Goal: Transaction & Acquisition: Purchase product/service

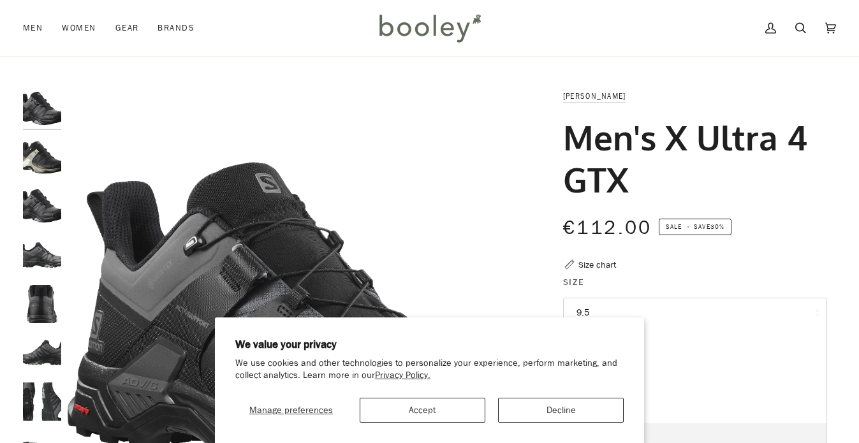
click at [510, 150] on img "Salomon Men's X Ultra 4 GTX Magnet / Black / Monument - Booley Galway" at bounding box center [300, 321] width 464 height 464
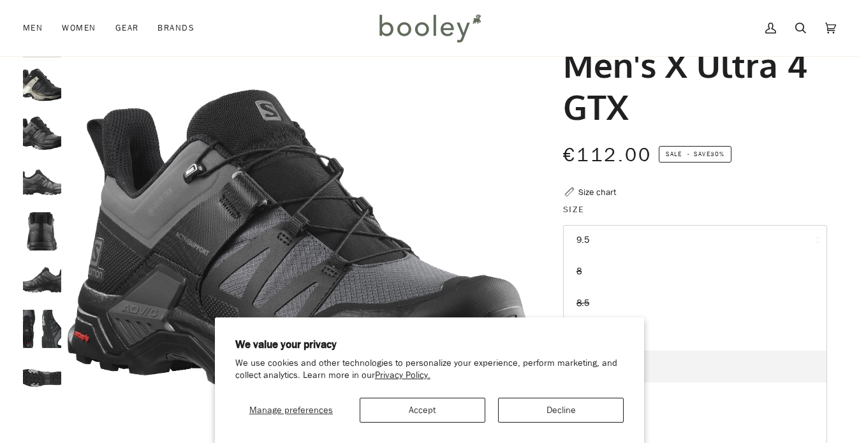
click at [584, 193] on div "Size chart" at bounding box center [597, 192] width 38 height 13
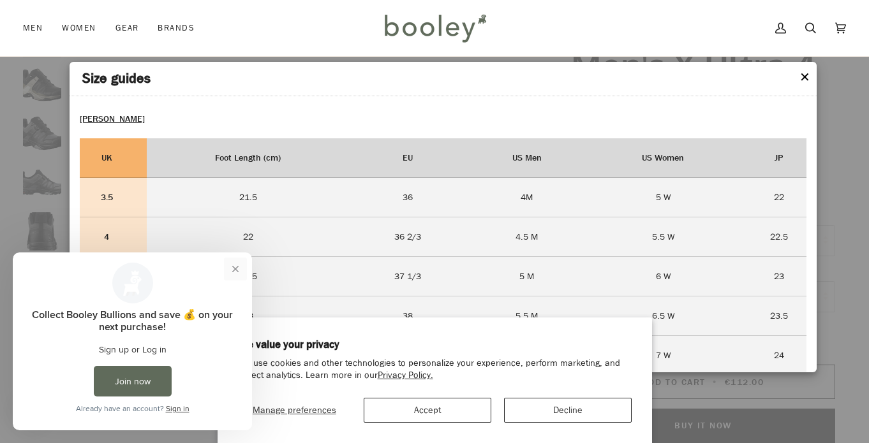
click at [233, 263] on button "Close prompt" at bounding box center [235, 269] width 23 height 23
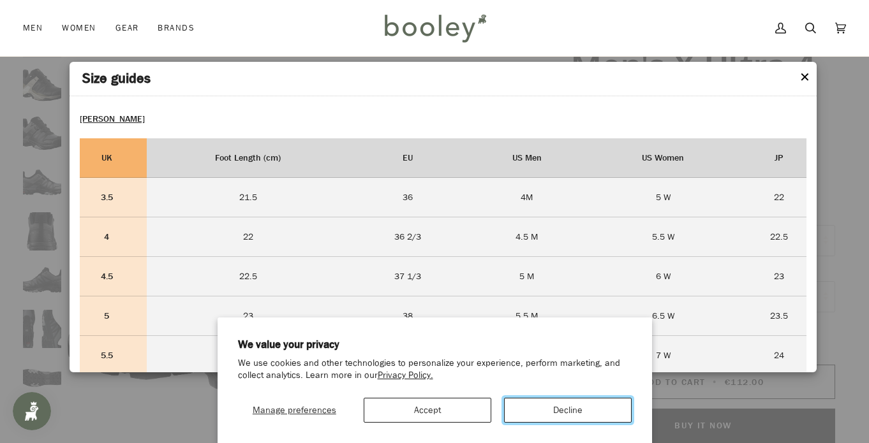
click at [532, 404] on button "Decline" at bounding box center [568, 410] width 128 height 25
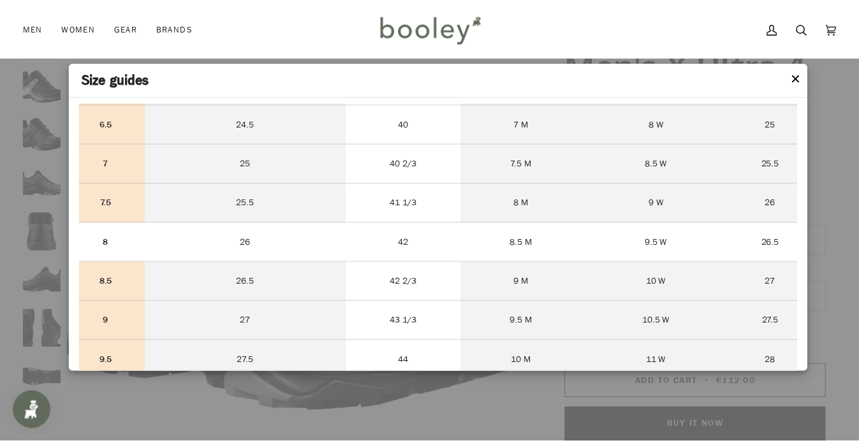
scroll to position [312, 0]
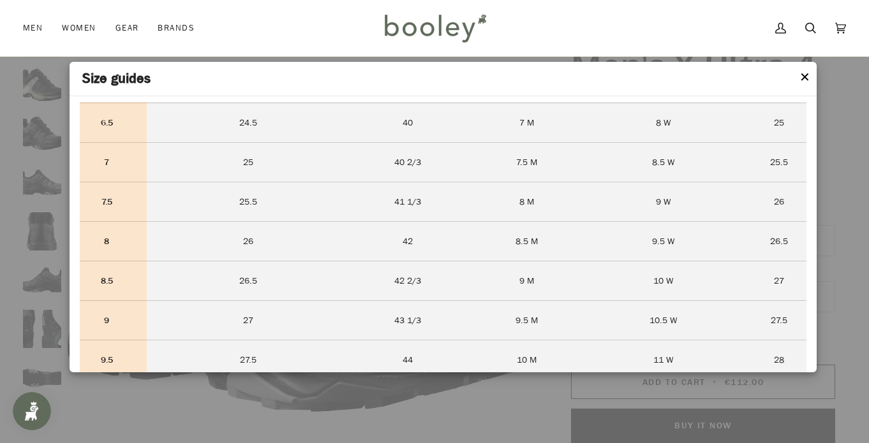
click at [829, 240] on div at bounding box center [434, 221] width 869 height 443
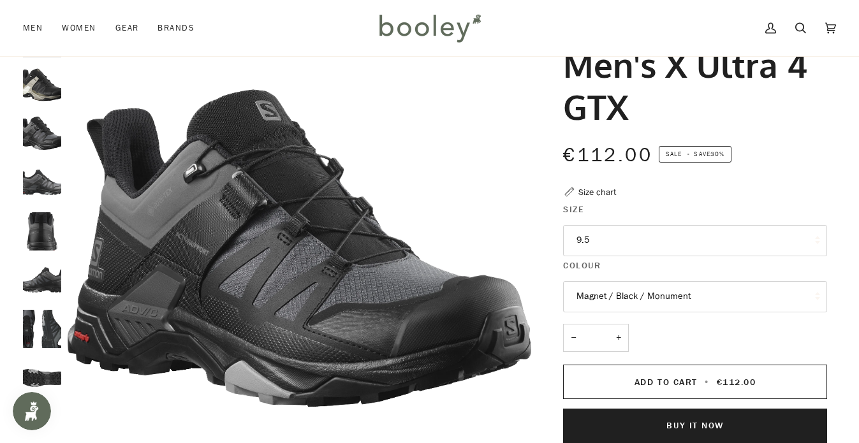
click at [671, 233] on button "9.5" at bounding box center [695, 240] width 264 height 31
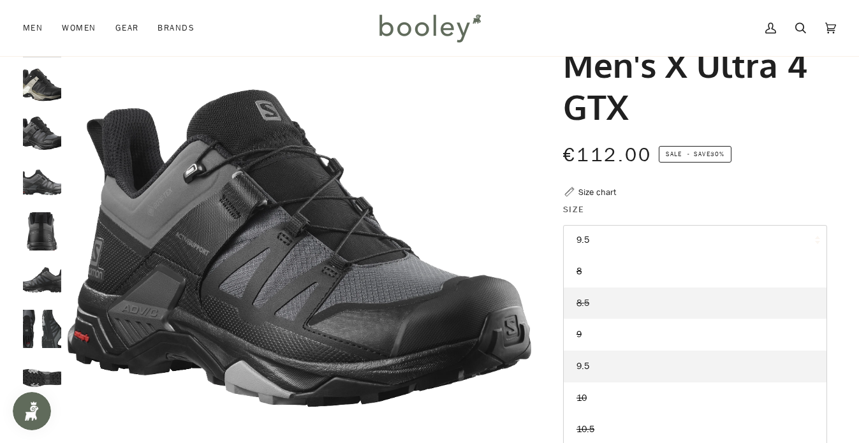
click at [616, 300] on link "8.5" at bounding box center [695, 304] width 263 height 32
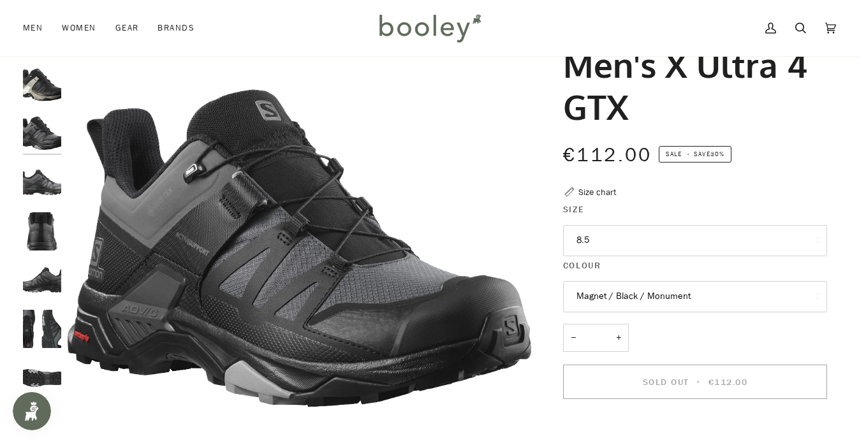
click at [616, 300] on button "Magnet / Black / Monument" at bounding box center [695, 296] width 264 height 31
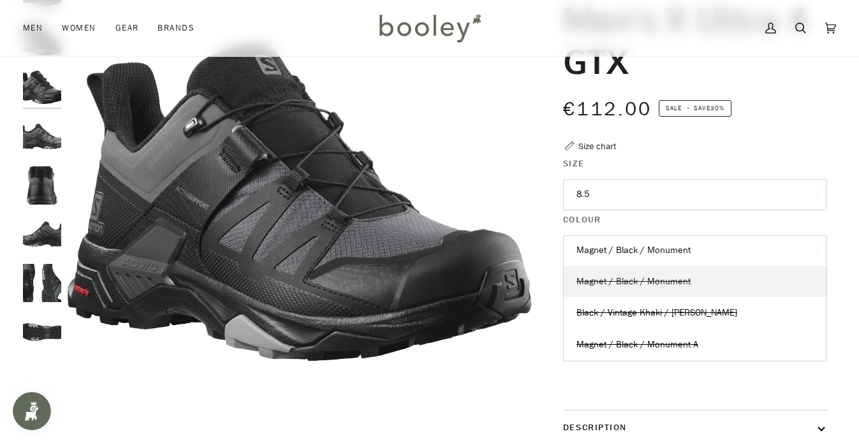
scroll to position [120, 0]
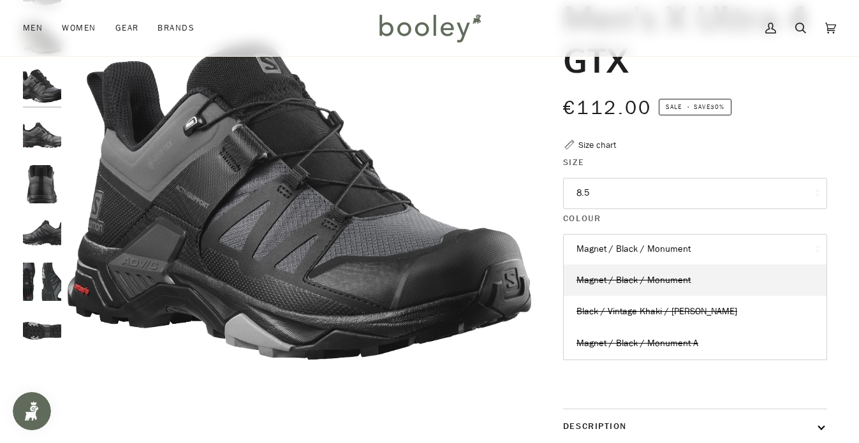
click at [629, 251] on button "Magnet / Black / Monument" at bounding box center [695, 249] width 264 height 31
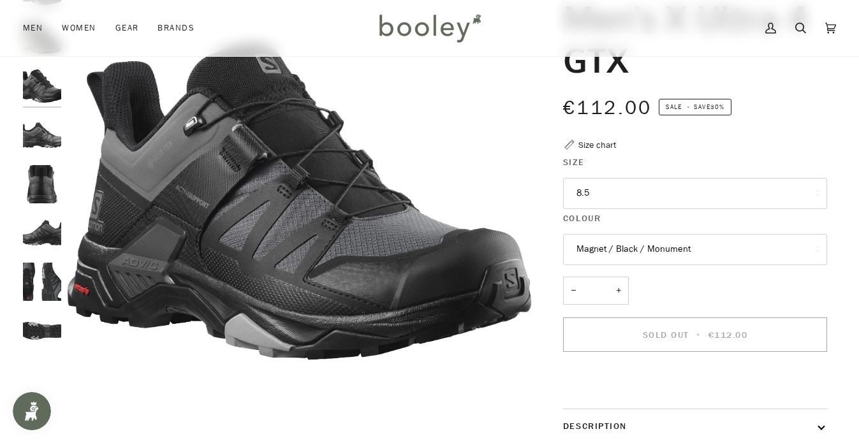
click at [605, 190] on button "8.5" at bounding box center [695, 193] width 264 height 31
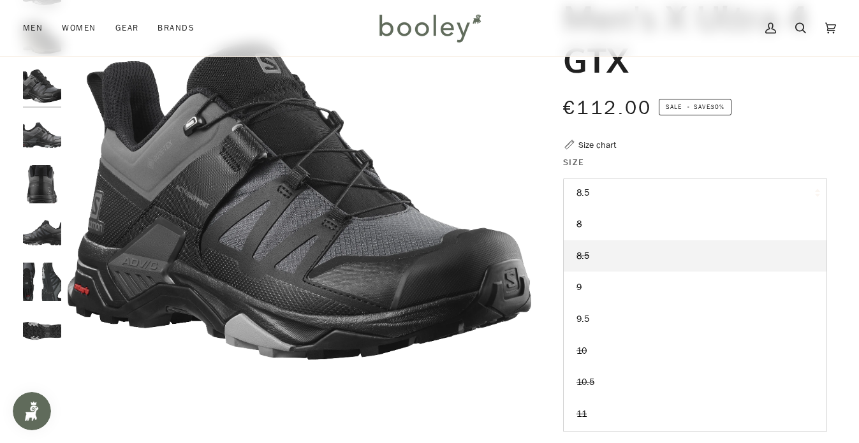
click at [605, 198] on button "8.5" at bounding box center [695, 193] width 264 height 31
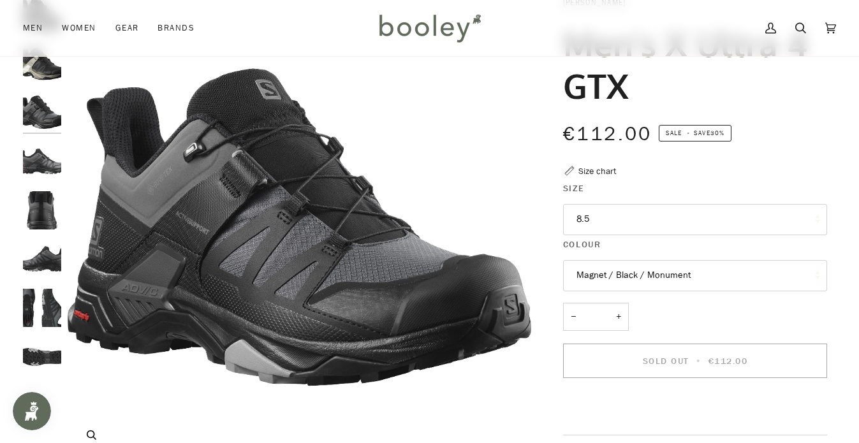
scroll to position [84, 0]
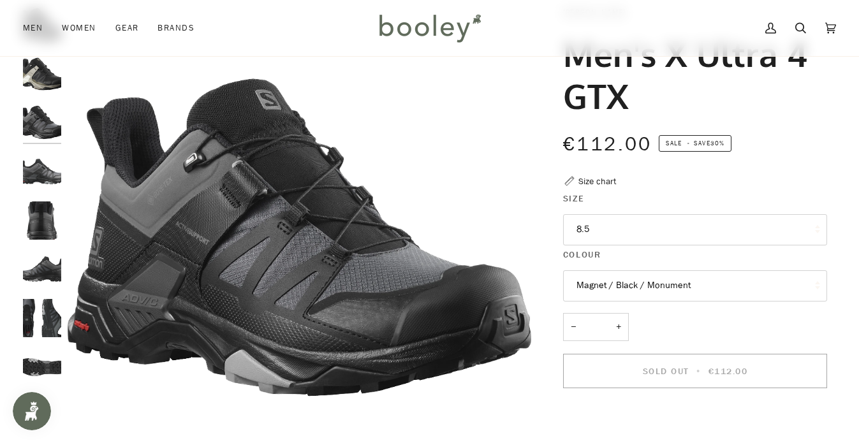
click at [623, 227] on button "8.5" at bounding box center [695, 229] width 264 height 31
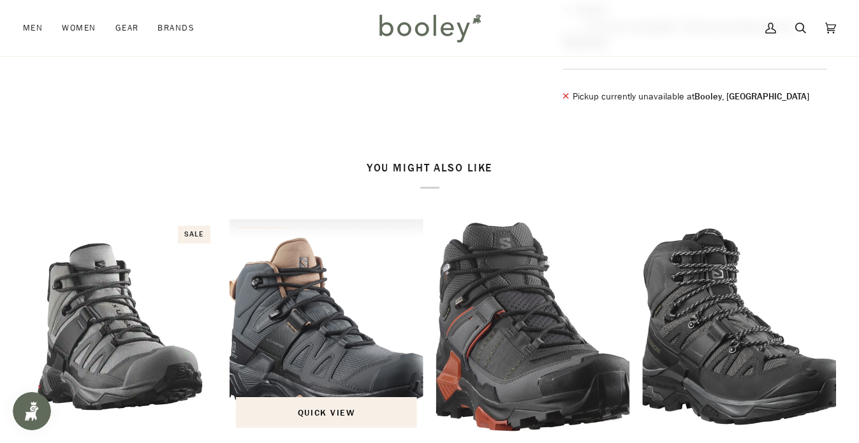
scroll to position [795, 0]
